Goal: Find specific page/section: Find specific page/section

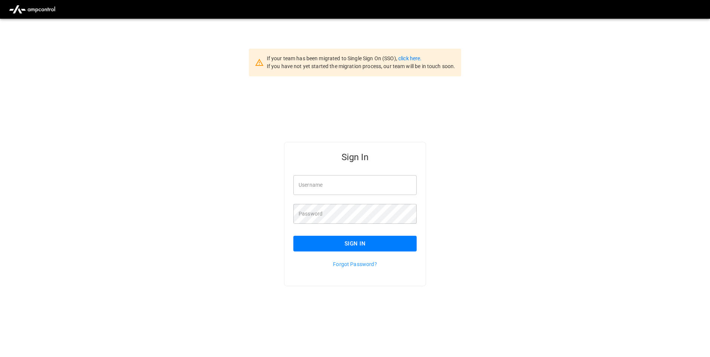
type input "**********"
click at [412, 58] on link "click here." at bounding box center [409, 58] width 23 height 6
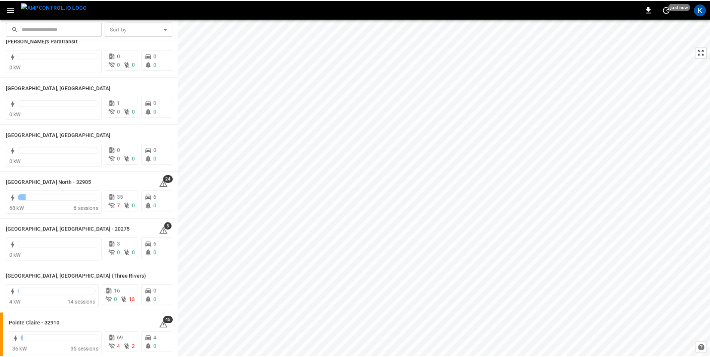
scroll to position [523, 0]
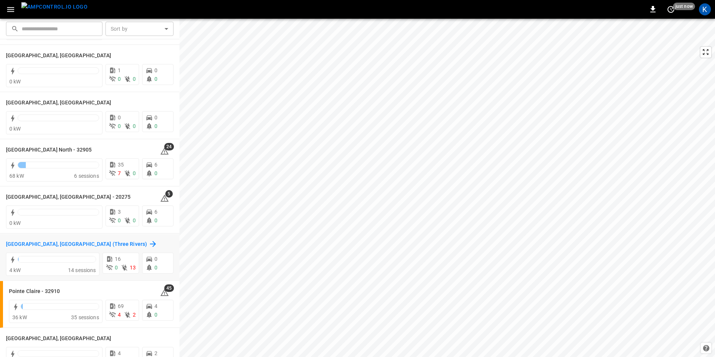
click at [39, 243] on h6 "[GEOGRAPHIC_DATA], [GEOGRAPHIC_DATA] (Three Rivers)" at bounding box center [76, 244] width 141 height 8
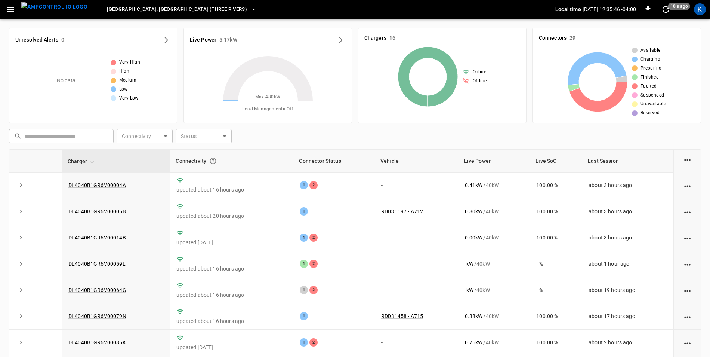
scroll to position [199, 0]
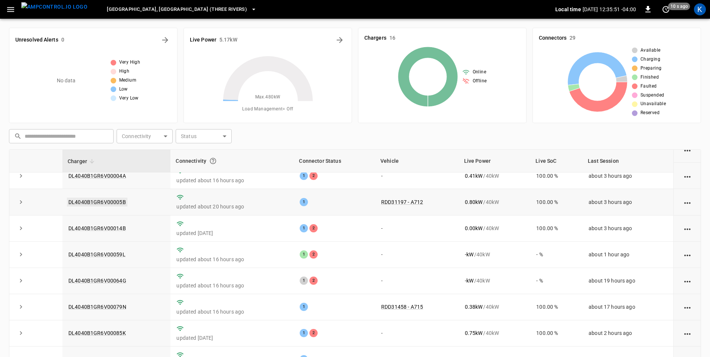
click at [110, 197] on link "DL4040B1GR6V00005B" at bounding box center [97, 201] width 61 height 9
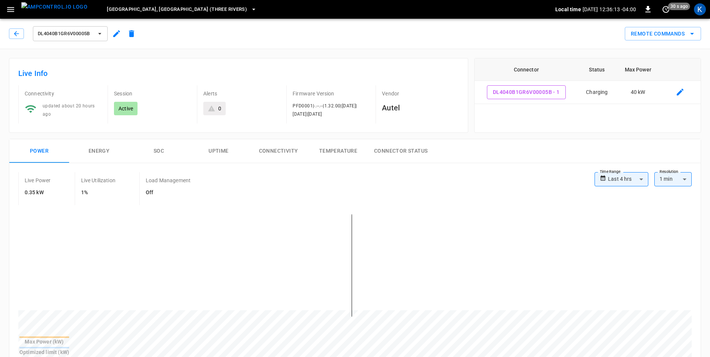
click at [103, 36] on icon "button" at bounding box center [99, 33] width 7 height 7
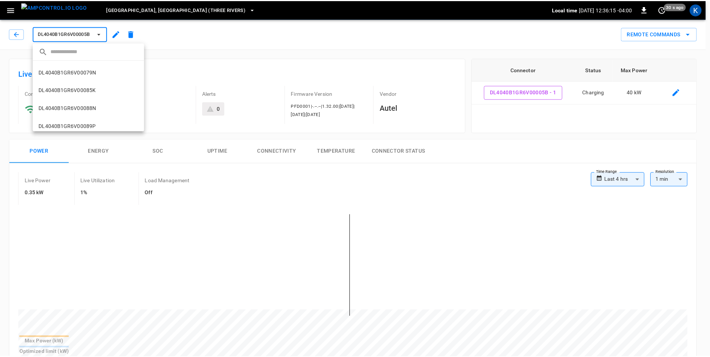
scroll to position [216, 0]
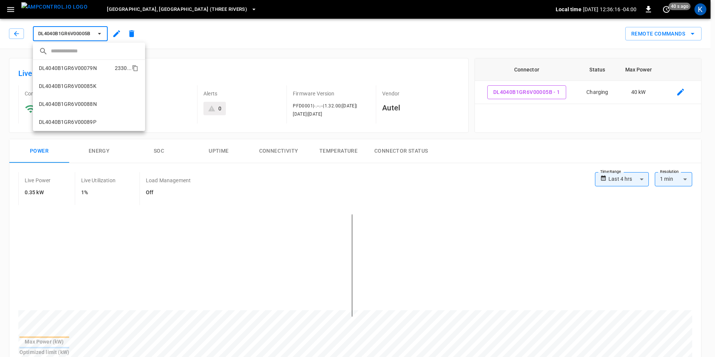
click at [88, 63] on li "DL4040B1GR6V00079N 2330 ..." at bounding box center [89, 68] width 112 height 18
